Goal: Navigation & Orientation: Find specific page/section

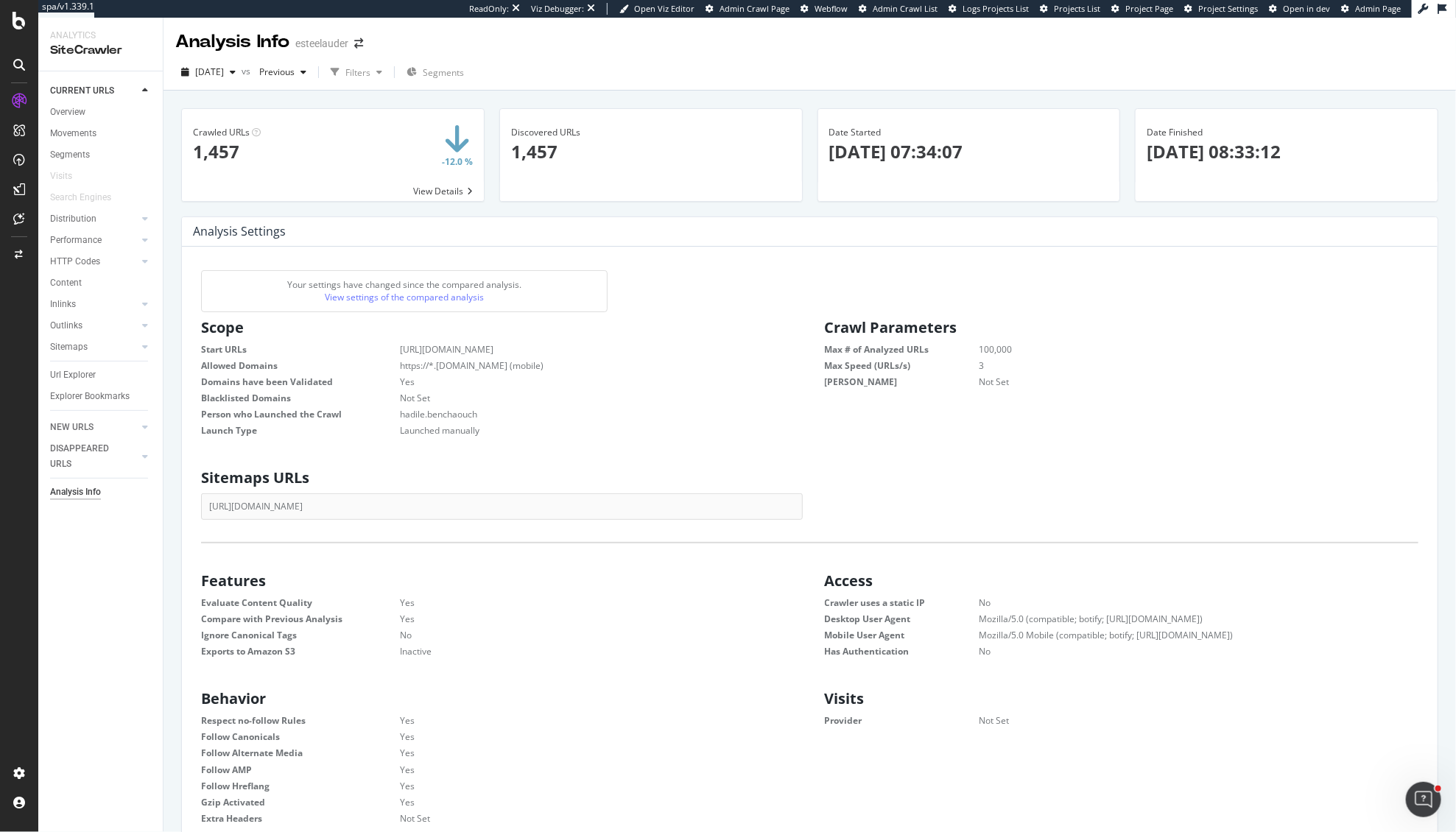
scroll to position [1, 1]
click at [78, 111] on div "Overview" at bounding box center [67, 112] width 35 height 16
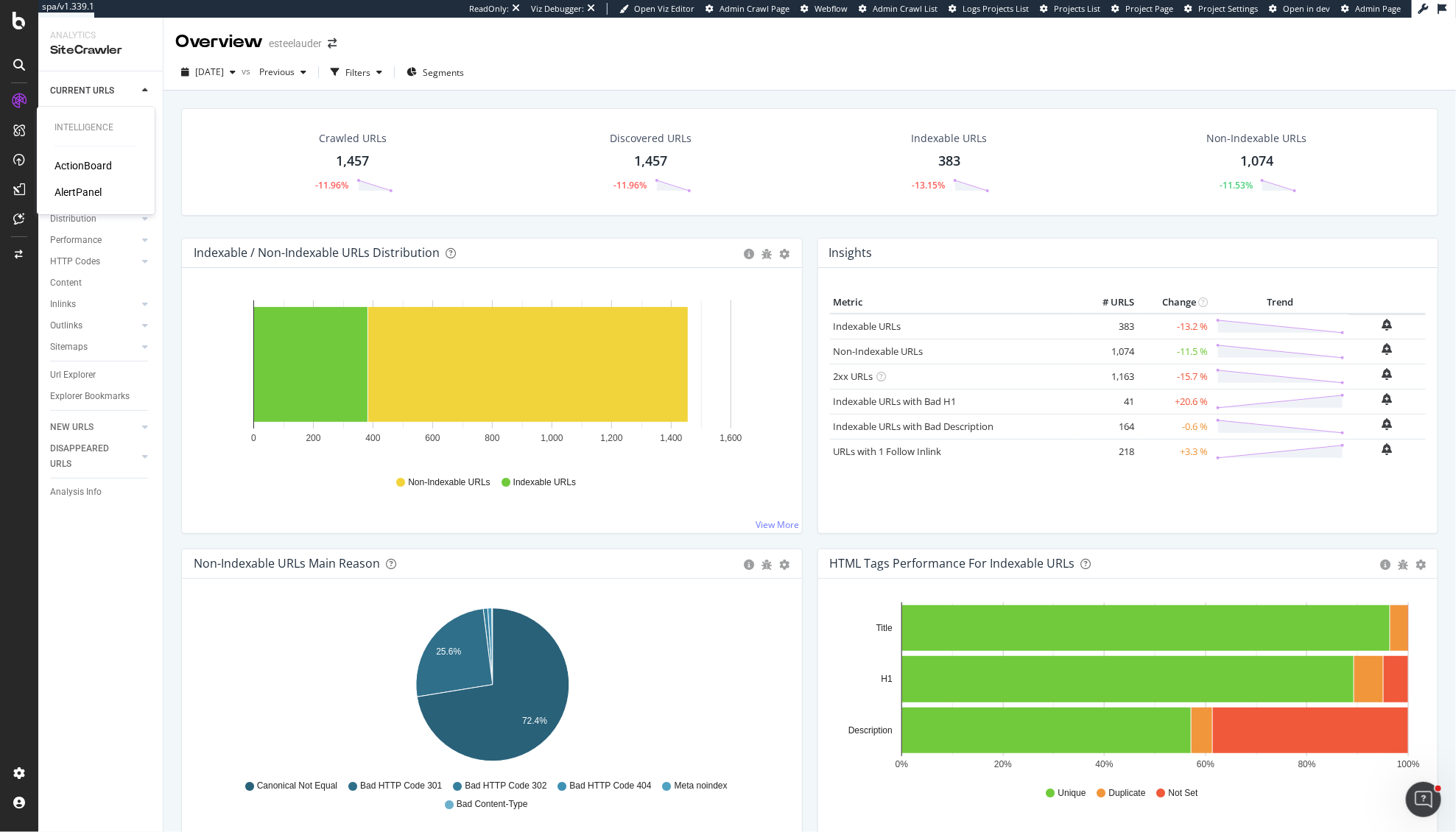
click at [80, 166] on div "ActionBoard" at bounding box center [83, 165] width 57 height 15
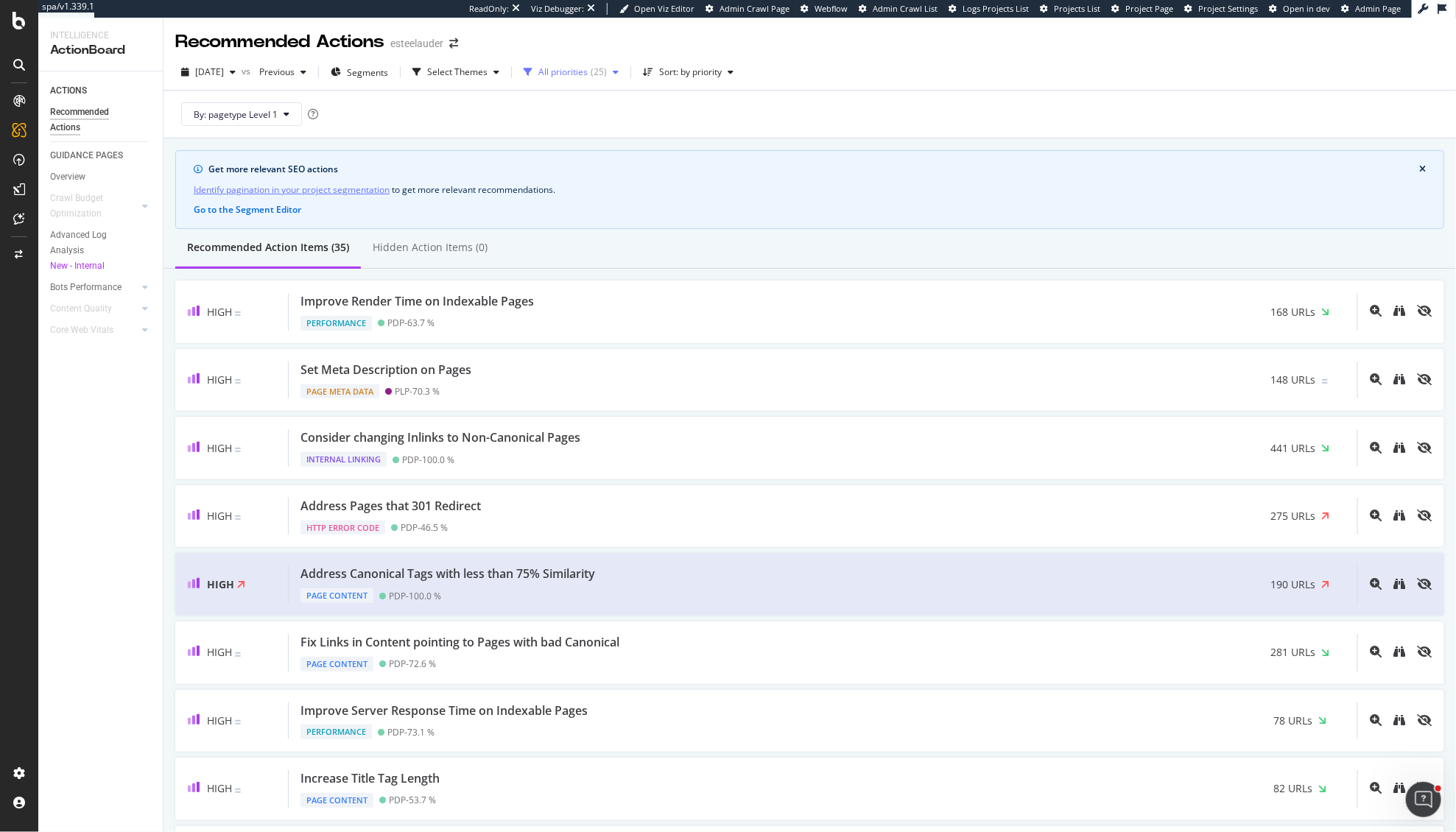
click at [580, 82] on div "All priorities ( 25 )" at bounding box center [571, 72] width 107 height 22
click at [483, 74] on div "Select Themes" at bounding box center [457, 71] width 60 height 9
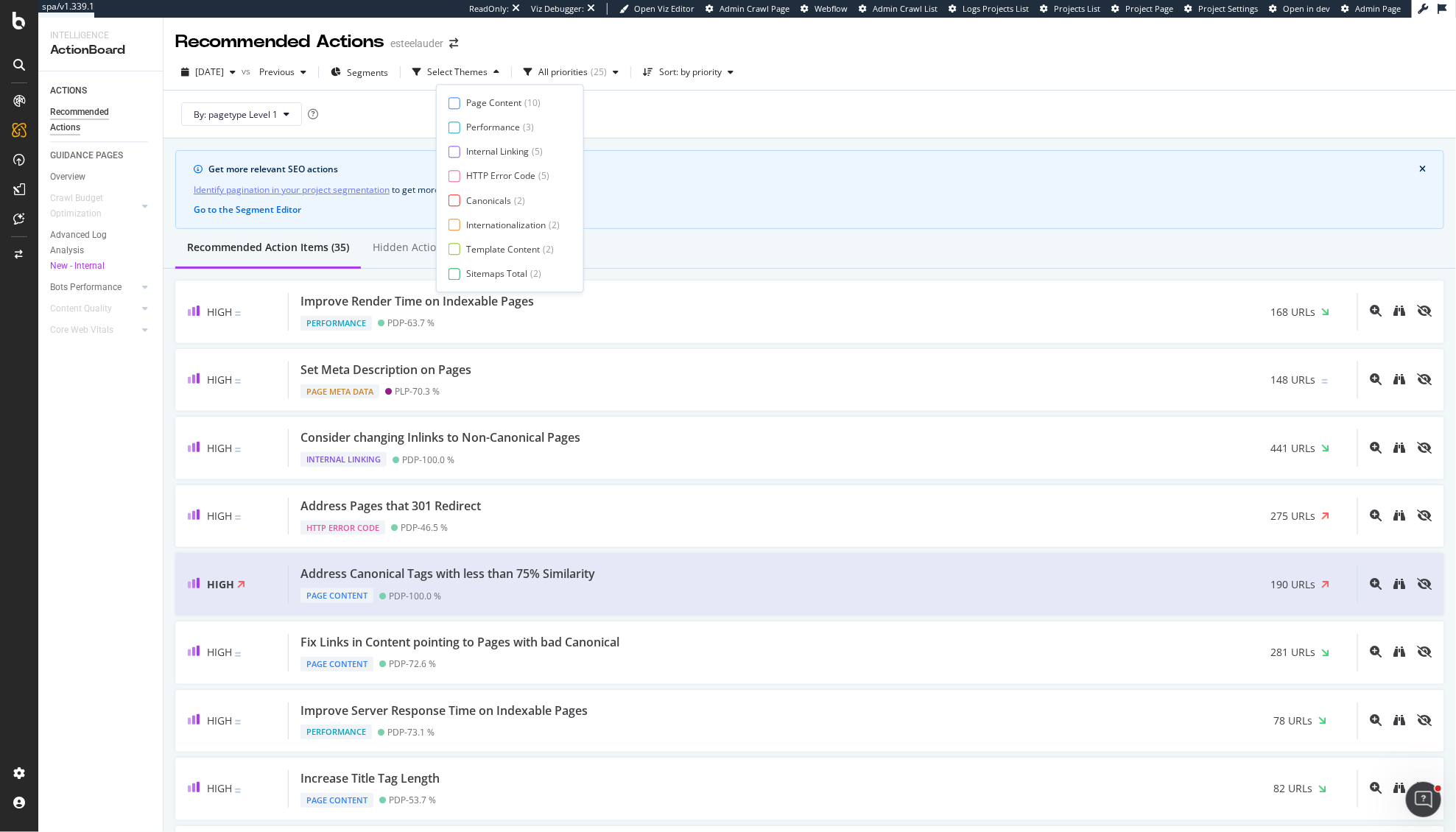
click at [758, 203] on div "Get more relevant SEO actions Identify pagination in your project segmentation …" at bounding box center [810, 190] width 1269 height 79
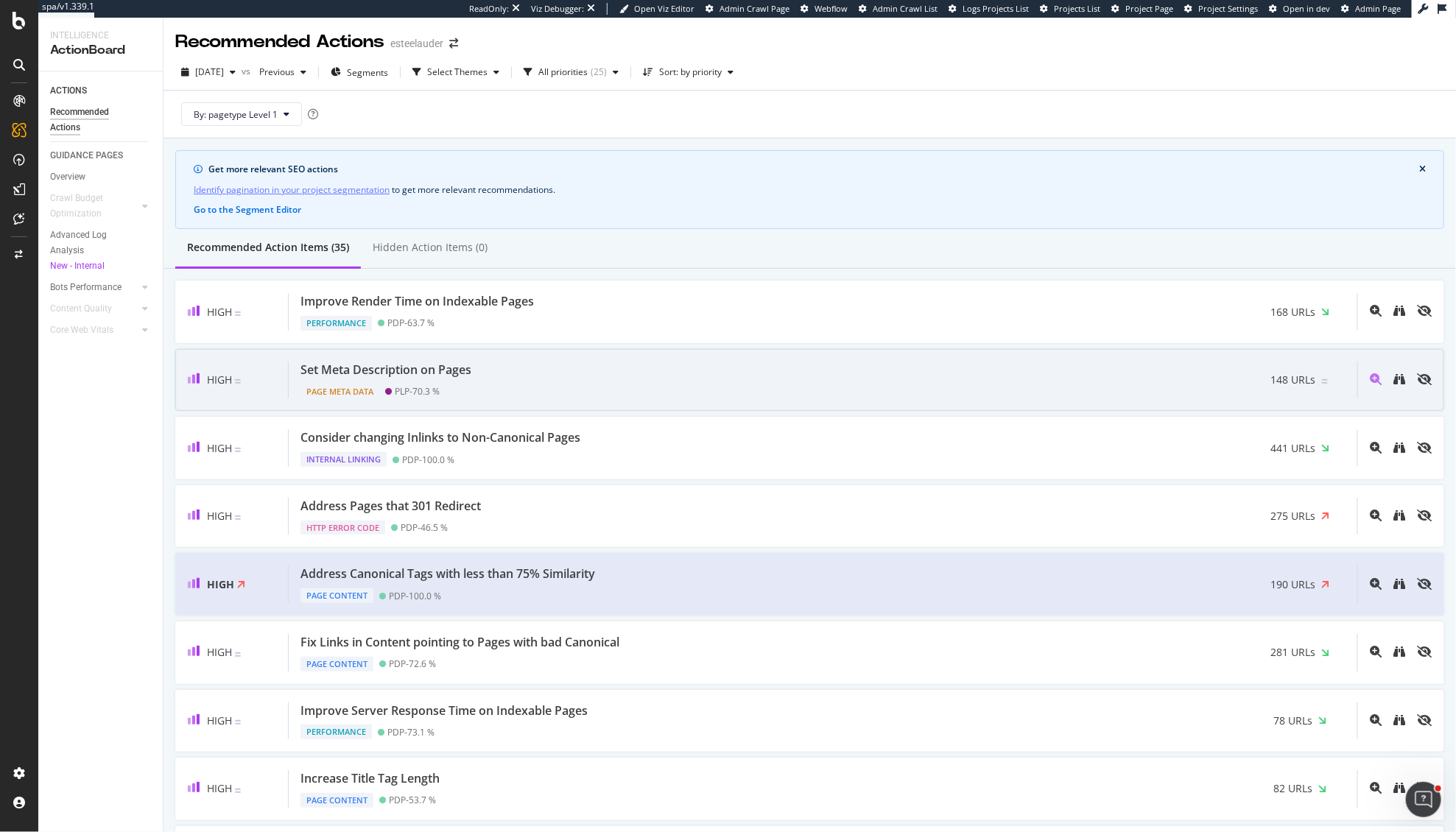
click at [528, 373] on div "Set Meta Description on Pages Page Meta Data PLP - 70.3 % 148 URLs" at bounding box center [823, 381] width 1069 height 38
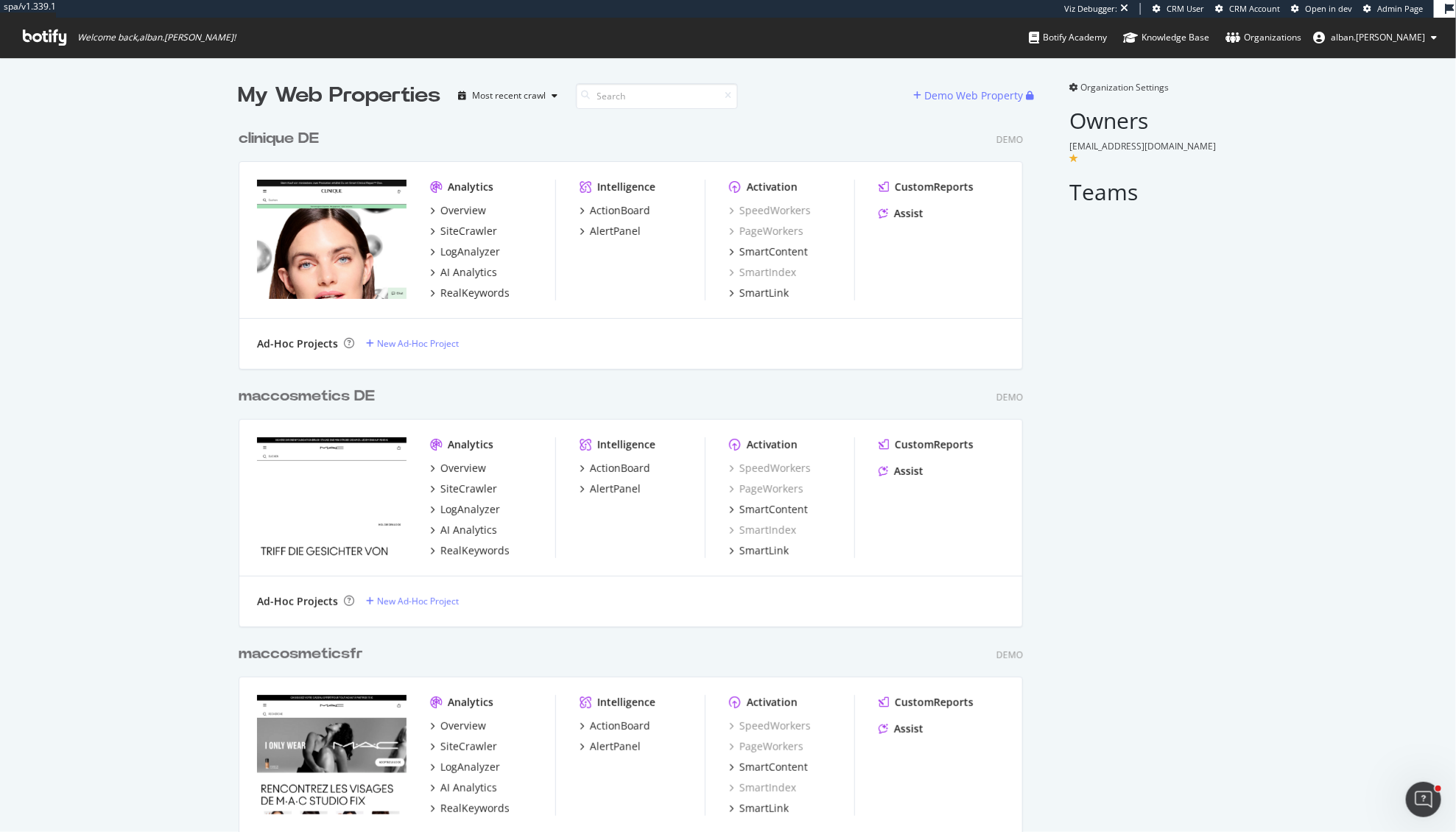
scroll to position [3630, 795]
click at [478, 233] on div "SiteCrawler" at bounding box center [469, 231] width 56 height 15
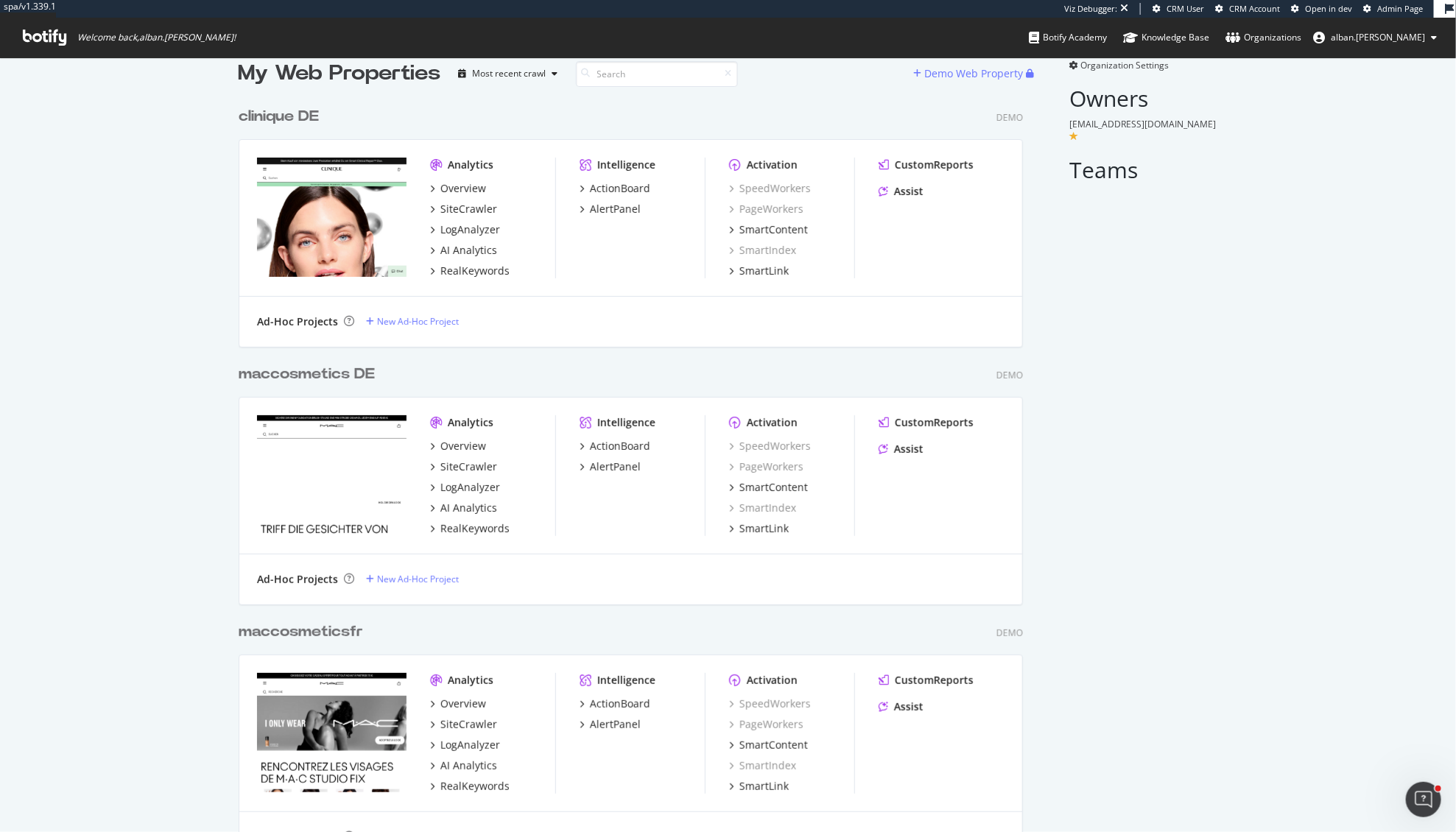
click at [545, 570] on div "Ad-Hoc Projects New Ad-Hoc Project" at bounding box center [631, 580] width 783 height 50
click at [475, 468] on div "SiteCrawler" at bounding box center [469, 467] width 56 height 15
